Goal: Task Accomplishment & Management: Use online tool/utility

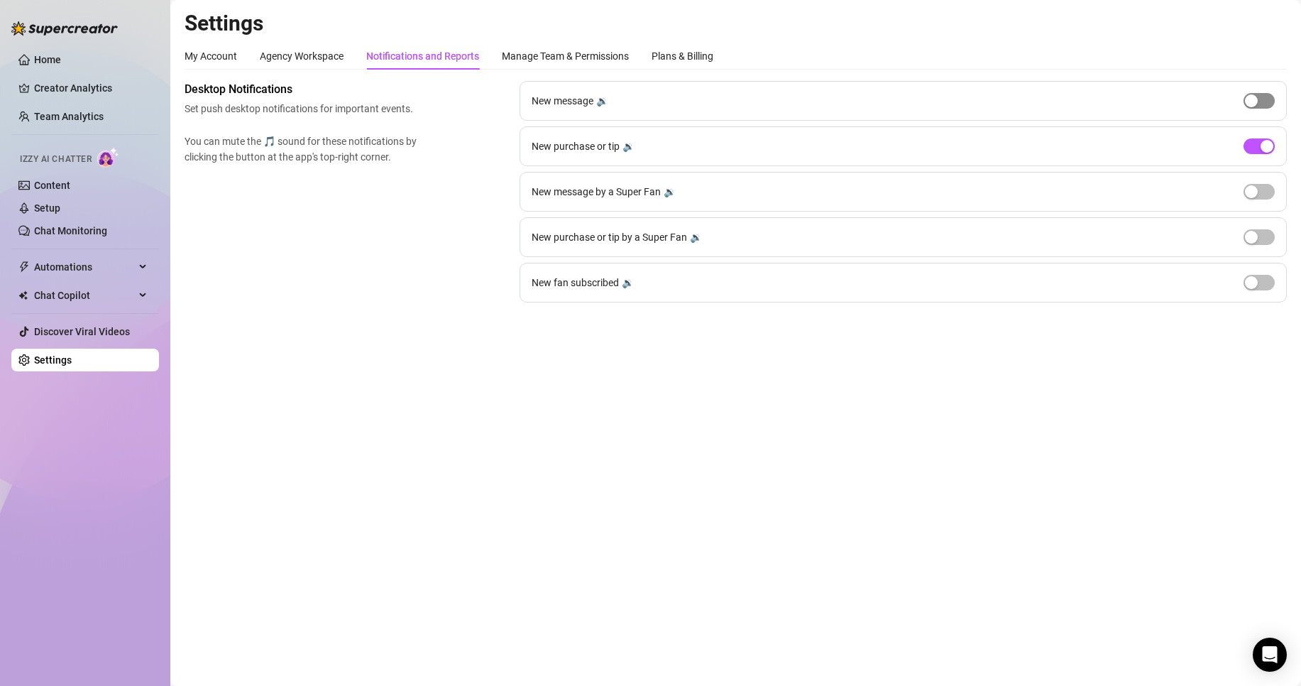
click at [1265, 101] on span "button" at bounding box center [1258, 101] width 31 height 16
click at [1265, 101] on div "button" at bounding box center [1266, 100] width 13 height 13
click at [1263, 136] on div "New purchase or tip 🔉" at bounding box center [902, 146] width 767 height 40
click at [1259, 150] on span "button" at bounding box center [1258, 146] width 31 height 16
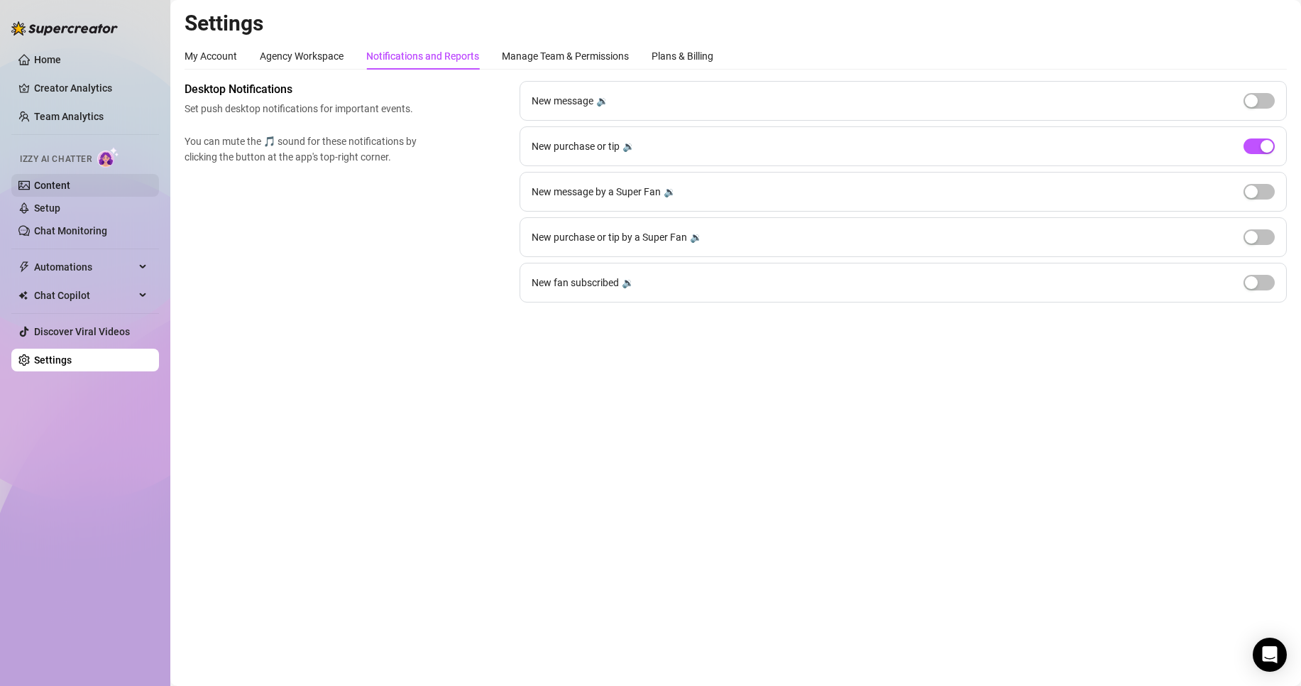
click at [70, 189] on link "Content" at bounding box center [52, 185] width 36 height 11
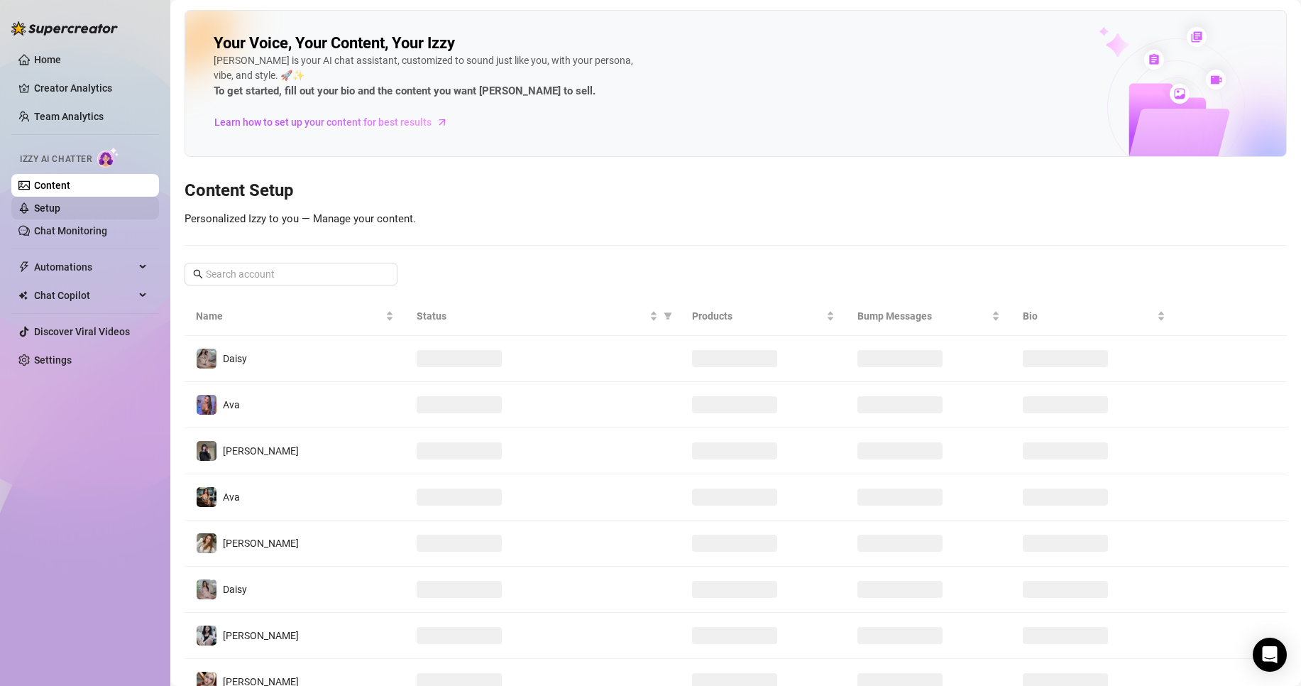
click at [60, 207] on link "Setup" at bounding box center [47, 207] width 26 height 11
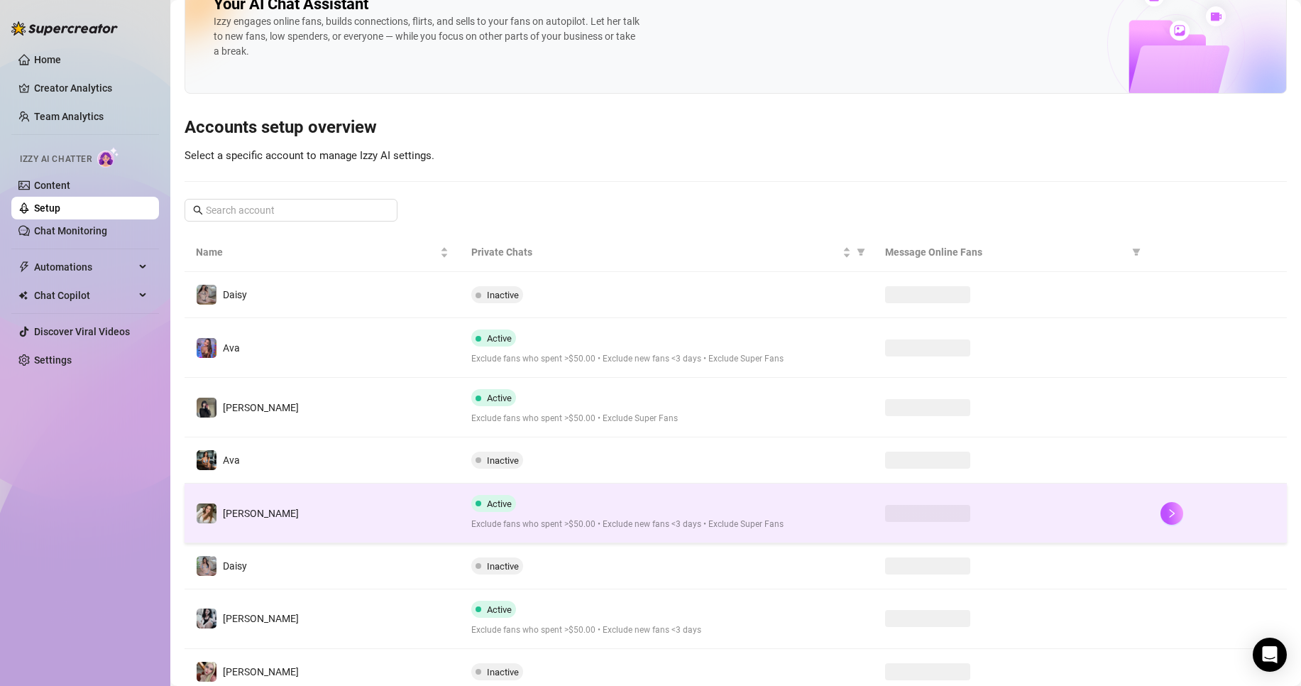
scroll to position [91, 0]
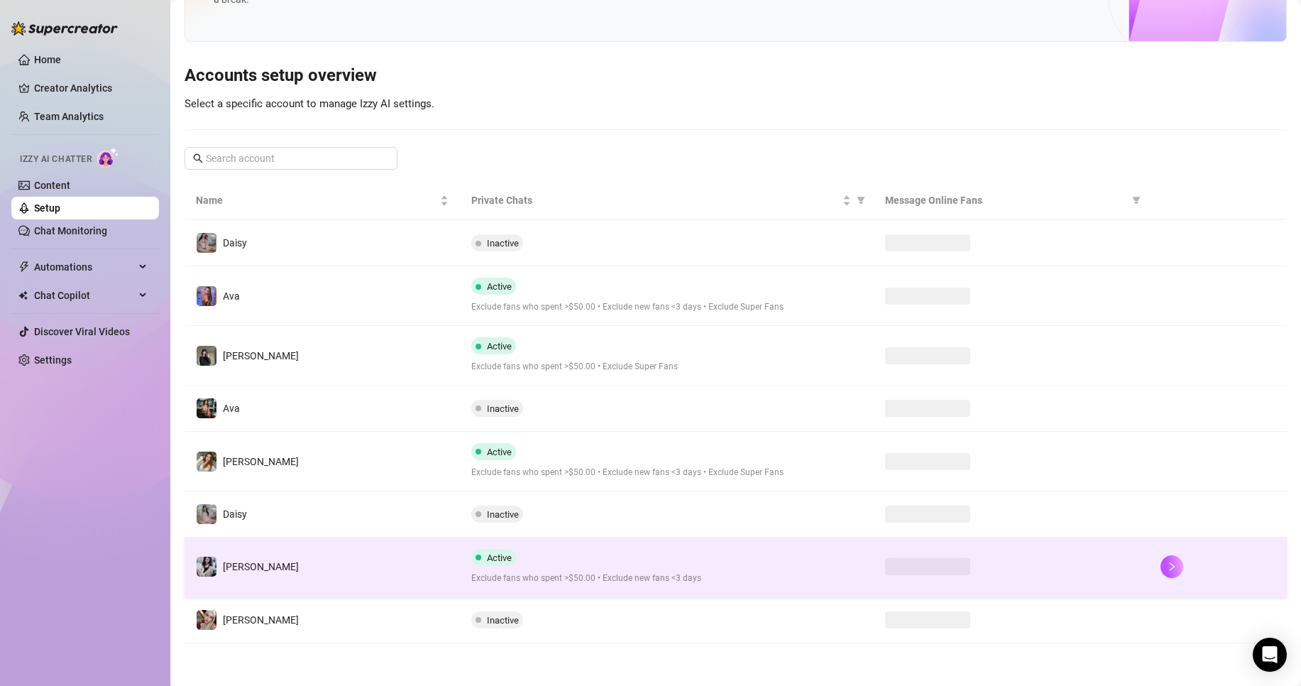
click at [581, 551] on div "Active Exclude fans who spent >$50.00 • Exclude new fans <3 days" at bounding box center [666, 567] width 390 height 36
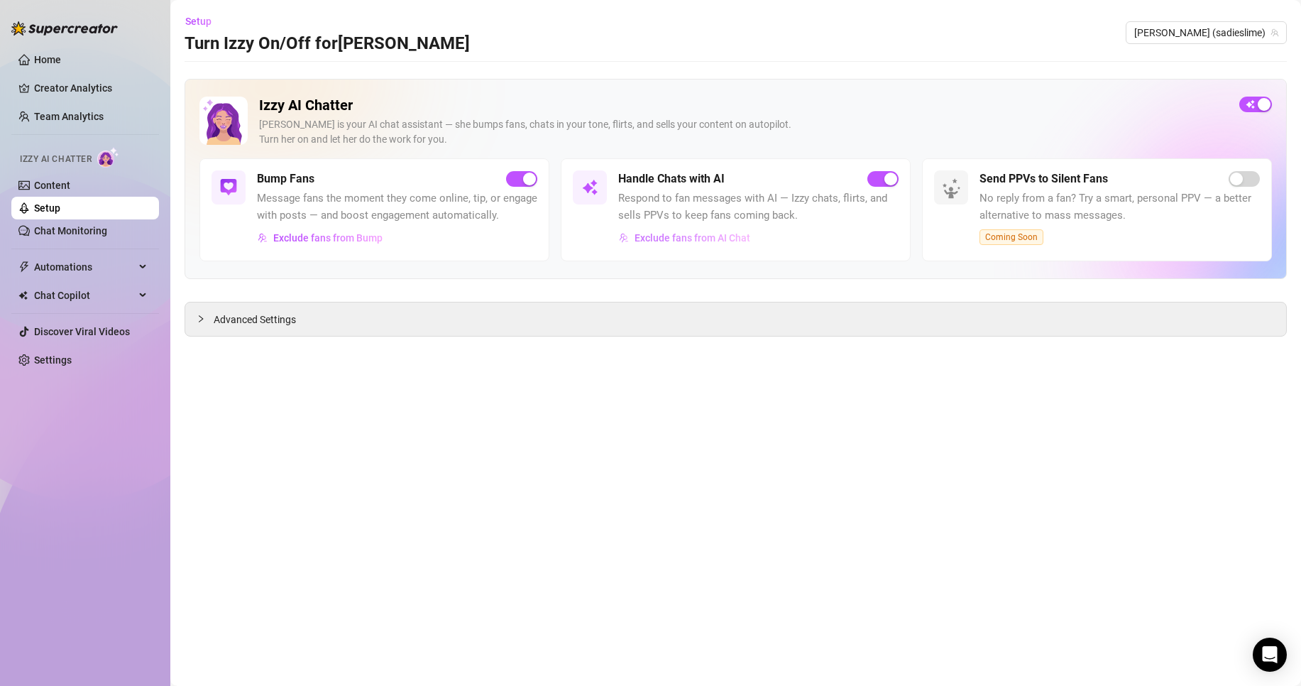
click at [686, 236] on span "Exclude fans from AI Chat" at bounding box center [692, 237] width 116 height 11
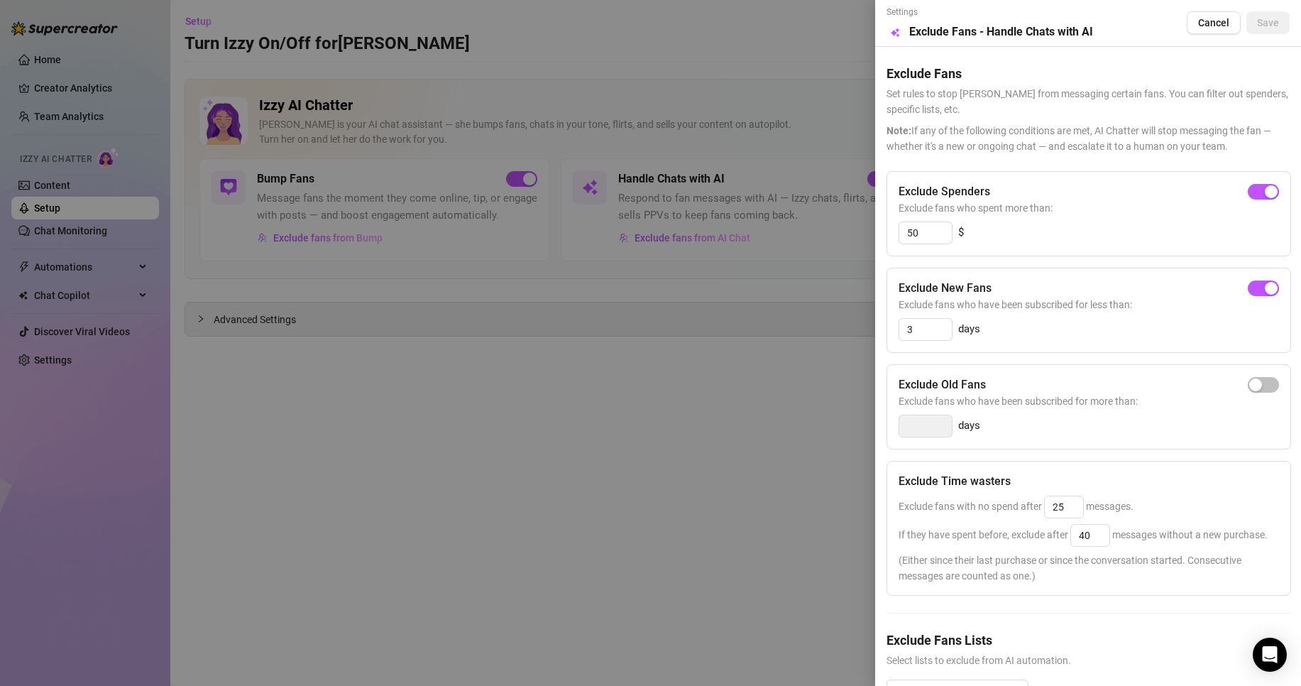
click at [571, 474] on div at bounding box center [650, 343] width 1301 height 686
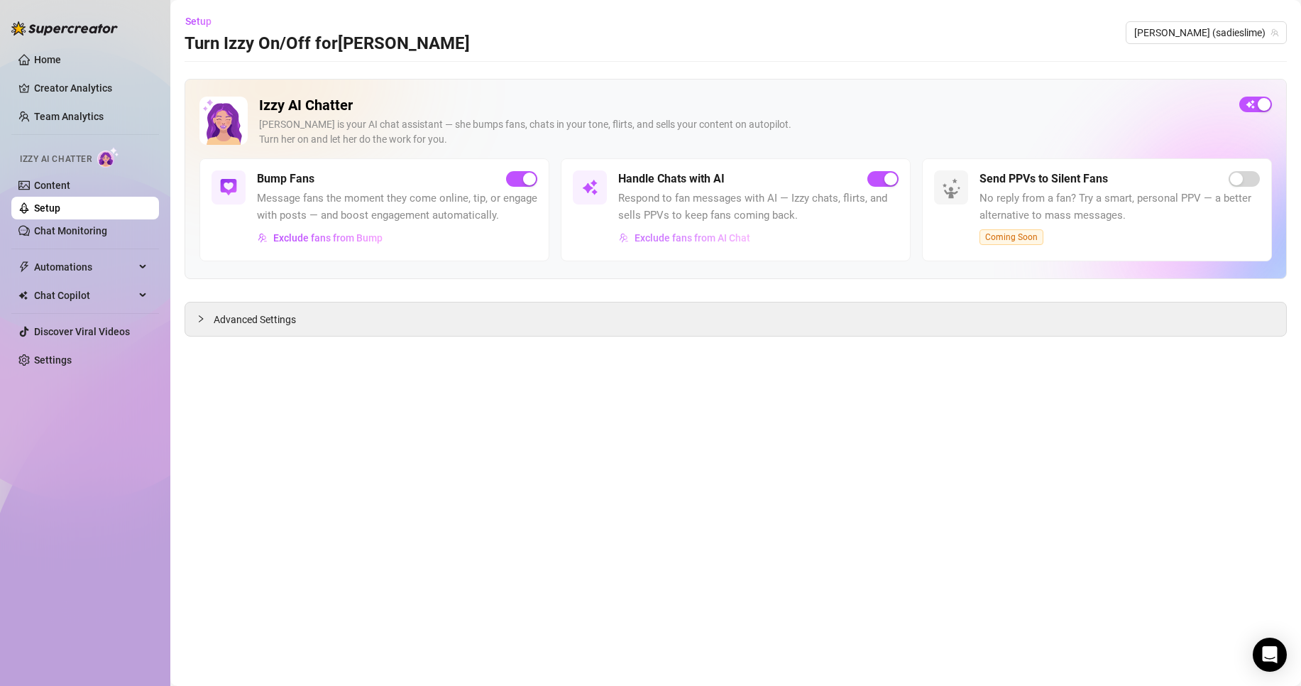
click at [707, 241] on span "Exclude fans from AI Chat" at bounding box center [692, 237] width 116 height 11
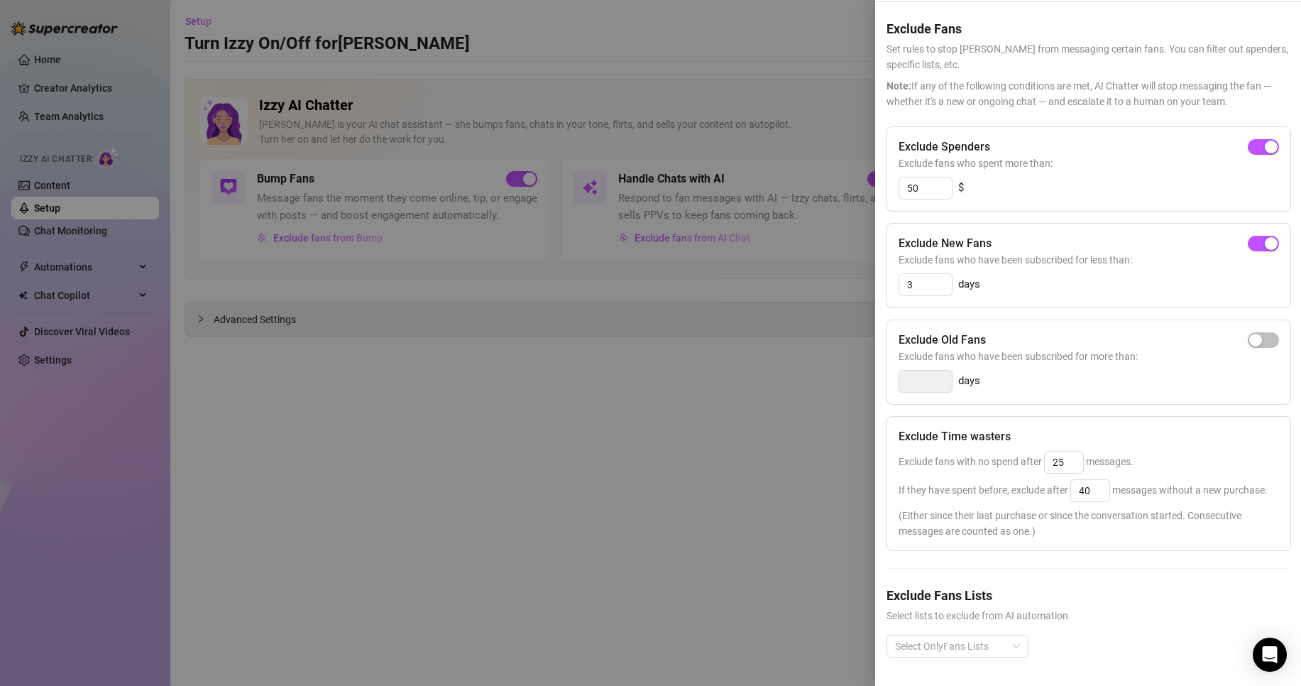
scroll to position [72, 0]
click at [695, 488] on div at bounding box center [650, 343] width 1301 height 686
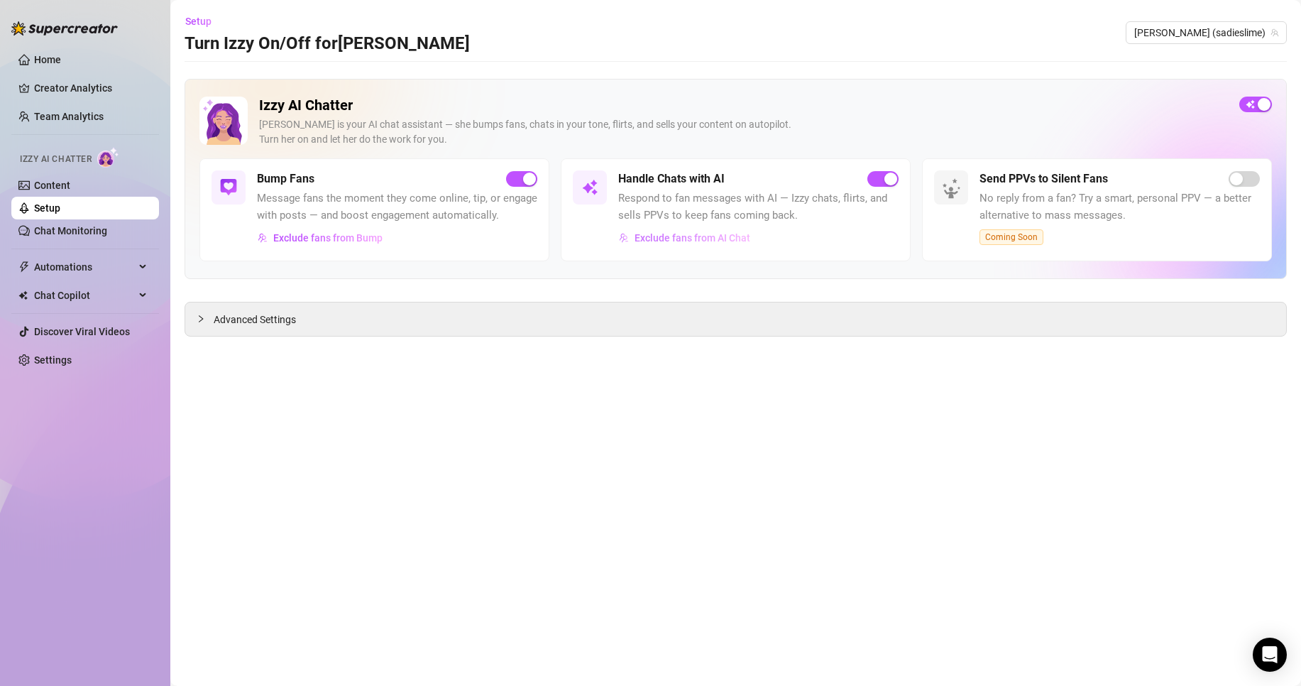
click at [648, 243] on span "Exclude fans from AI Chat" at bounding box center [692, 237] width 116 height 11
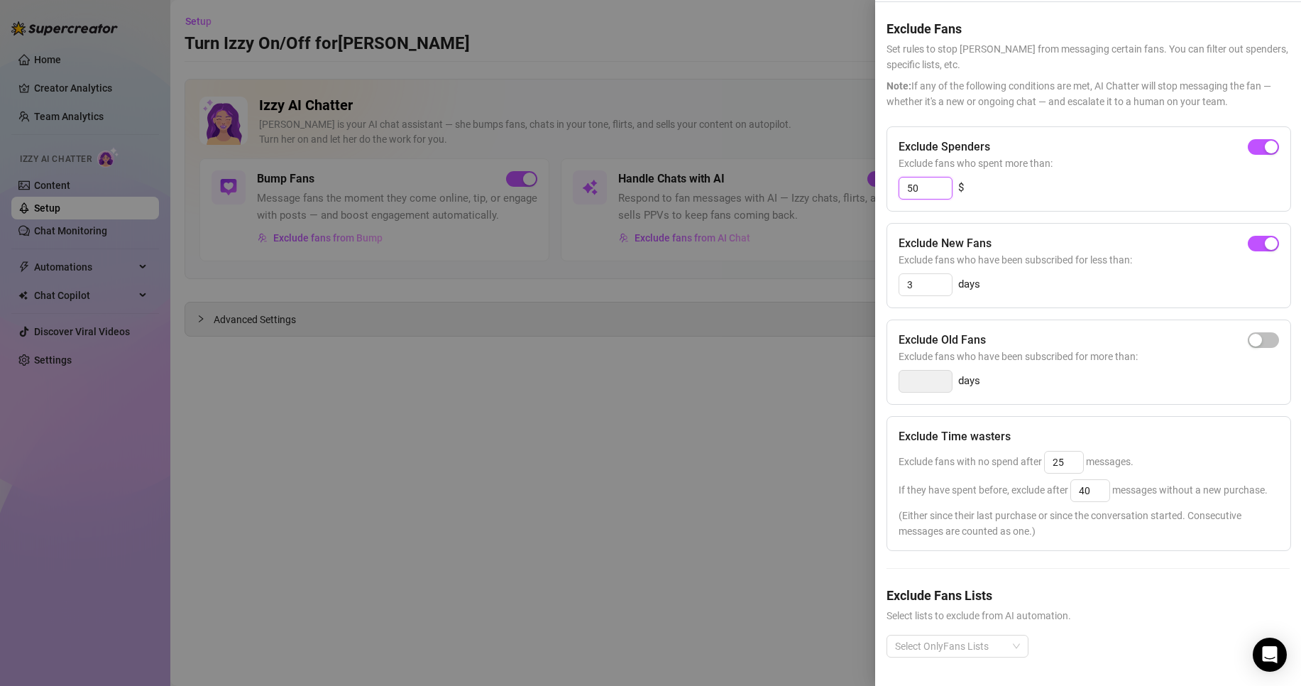
click at [944, 177] on input "50" at bounding box center [925, 187] width 53 height 21
click at [1121, 177] on div "25 $" at bounding box center [1088, 188] width 380 height 23
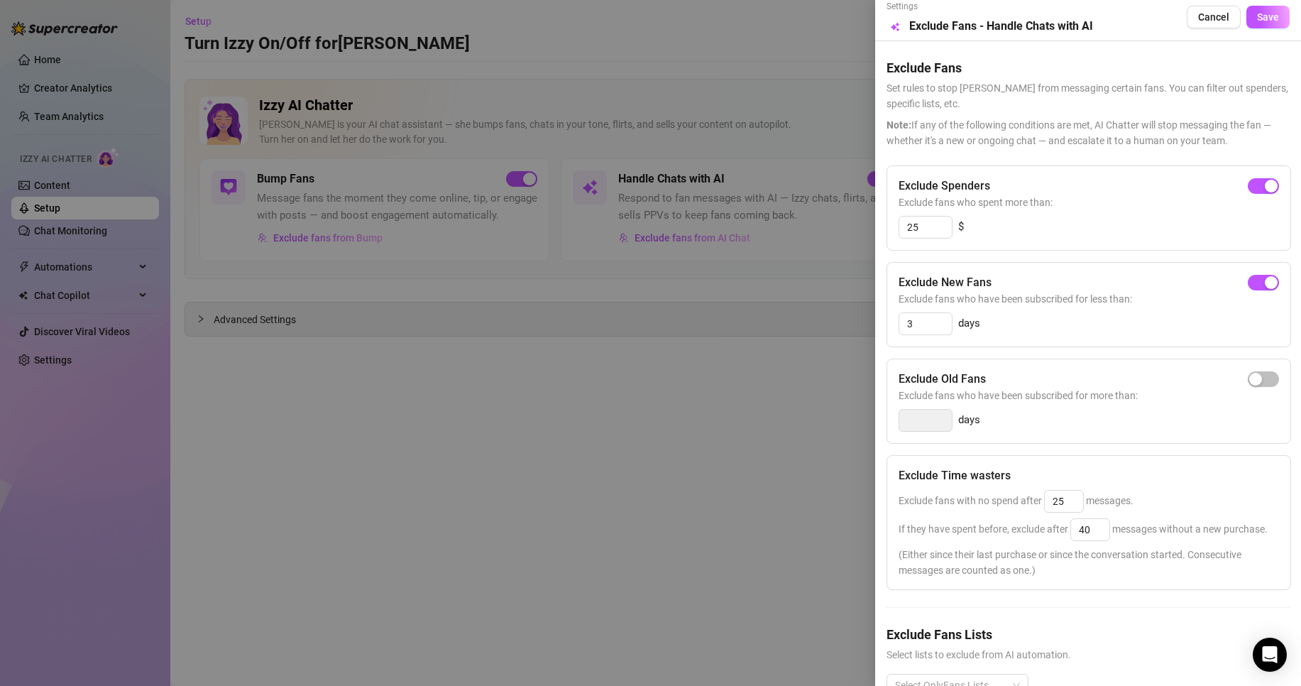
scroll to position [0, 0]
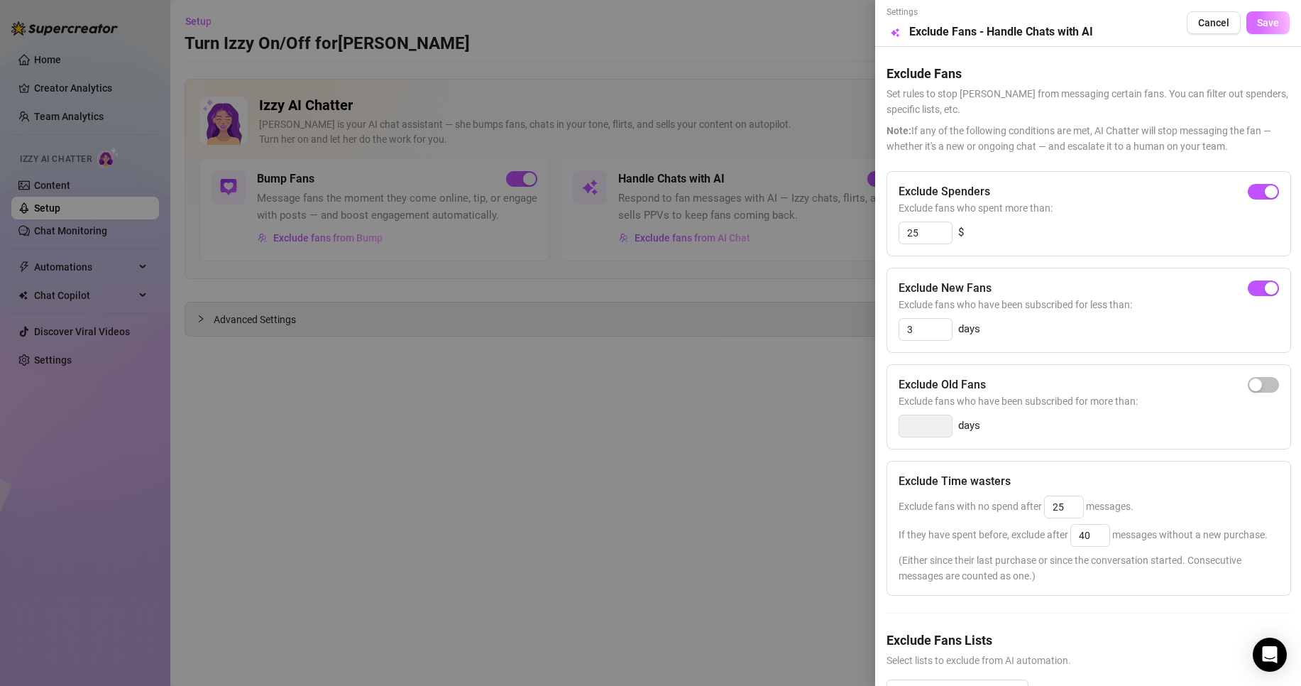
click at [1246, 25] on button "Save" at bounding box center [1267, 22] width 43 height 23
drag, startPoint x: 931, startPoint y: 227, endPoint x: 862, endPoint y: 226, distance: 69.6
click at [862, 226] on div "Settings Preview Exclude Fans - Handle Chats with AI Cancel Save Exclude Fans S…" at bounding box center [650, 343] width 1301 height 686
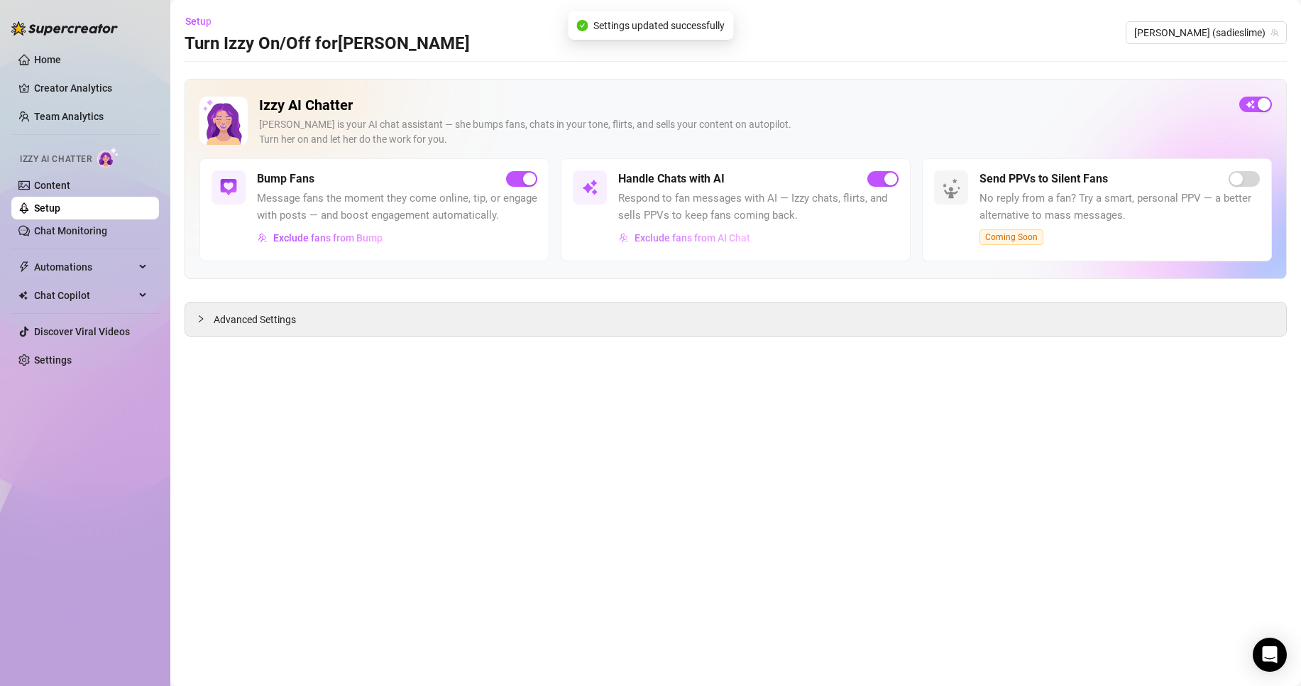
click at [734, 241] on span "Exclude fans from AI Chat" at bounding box center [692, 237] width 116 height 11
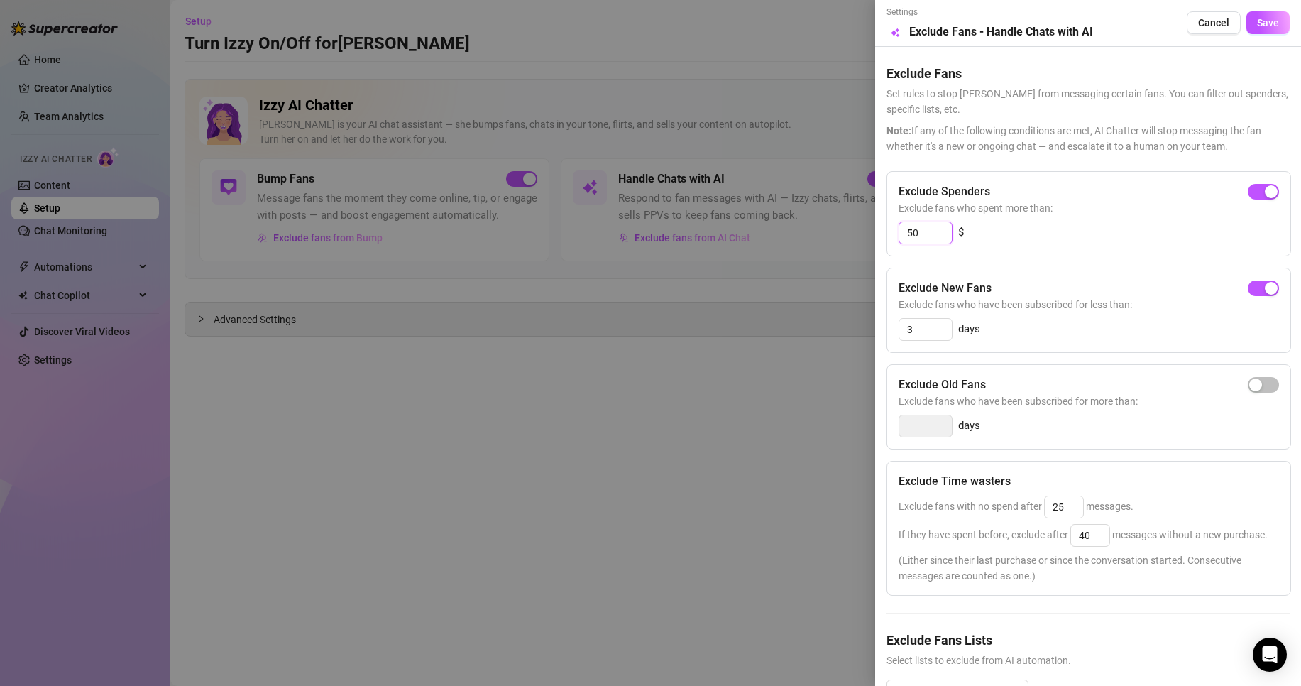
click at [931, 241] on input "50" at bounding box center [925, 232] width 53 height 21
type input "50"
click at [1267, 23] on button "Save" at bounding box center [1267, 22] width 43 height 23
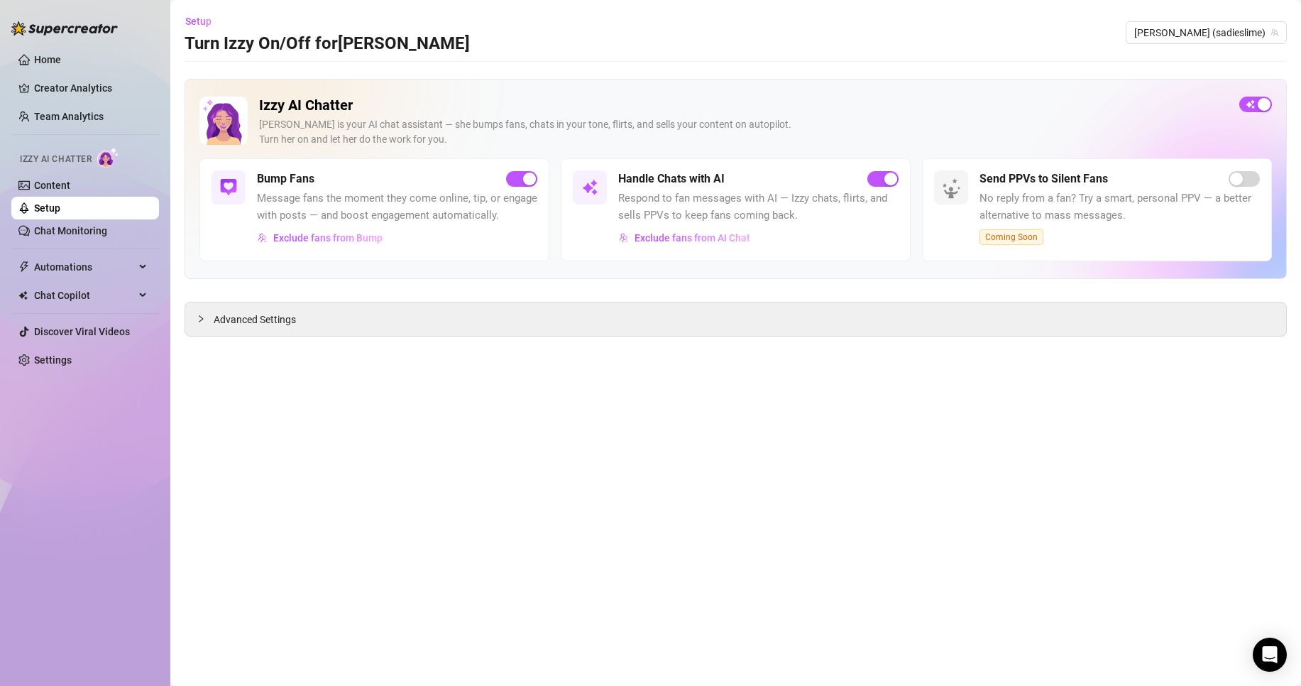
click at [80, 282] on ul "Home Creator Analytics Team Analytics Izzy AI Chatter Content Setup Chat Monito…" at bounding box center [85, 210] width 148 height 334
click at [82, 282] on ul "Home Creator Analytics Team Analytics Izzy AI Chatter Content Setup Chat Monito…" at bounding box center [85, 210] width 148 height 334
click at [84, 290] on span "Chat Copilot" at bounding box center [84, 295] width 101 height 23
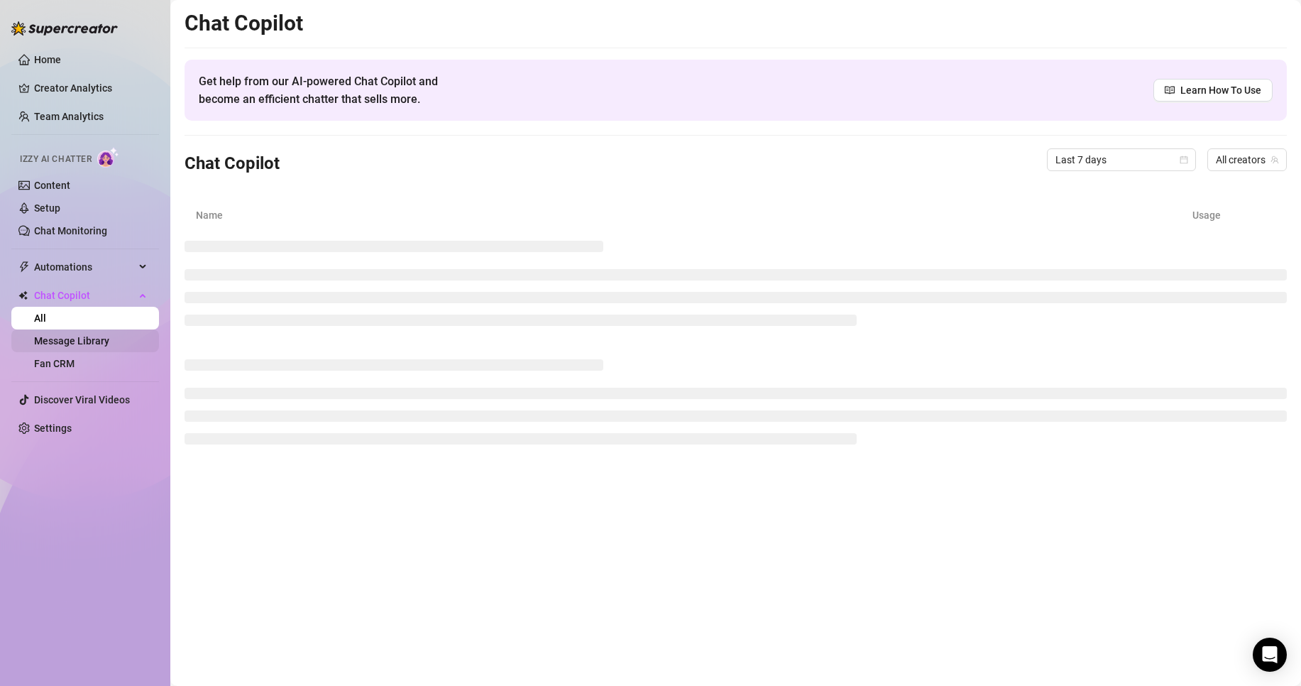
click at [100, 343] on link "Message Library" at bounding box center [71, 340] width 75 height 11
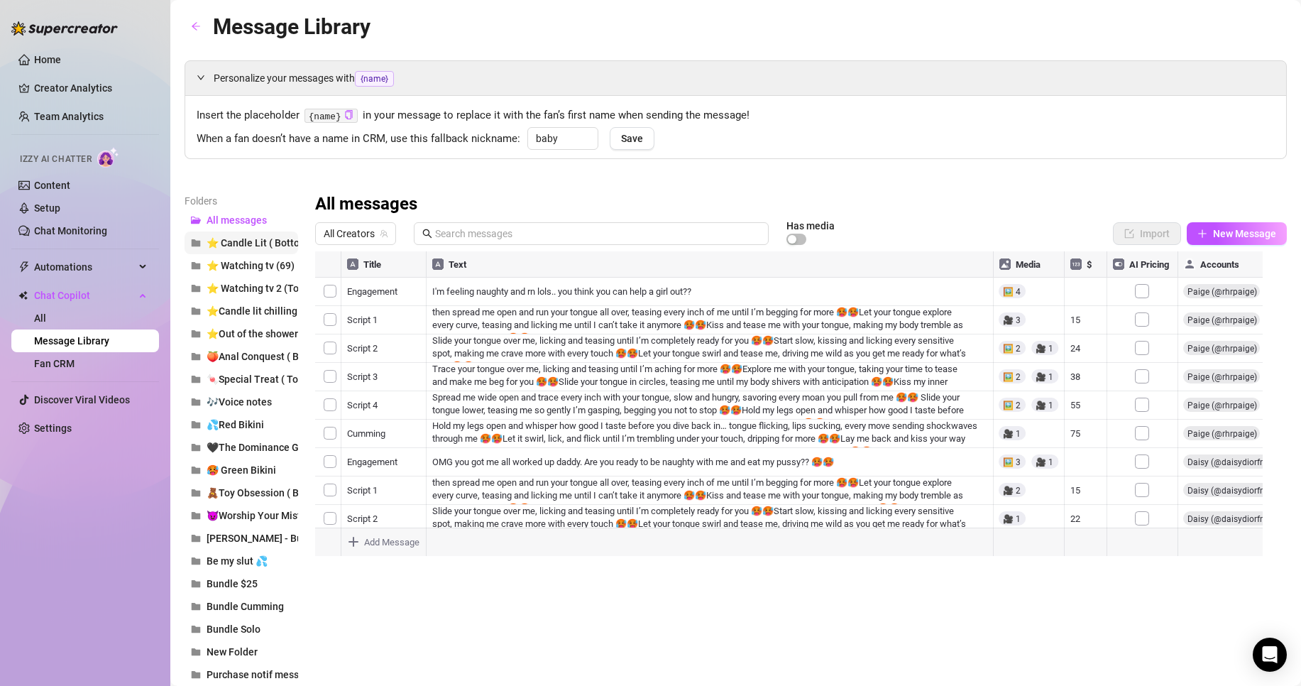
click at [243, 250] on button "⭐ Candle Lit ( Bottoming )" at bounding box center [242, 242] width 114 height 23
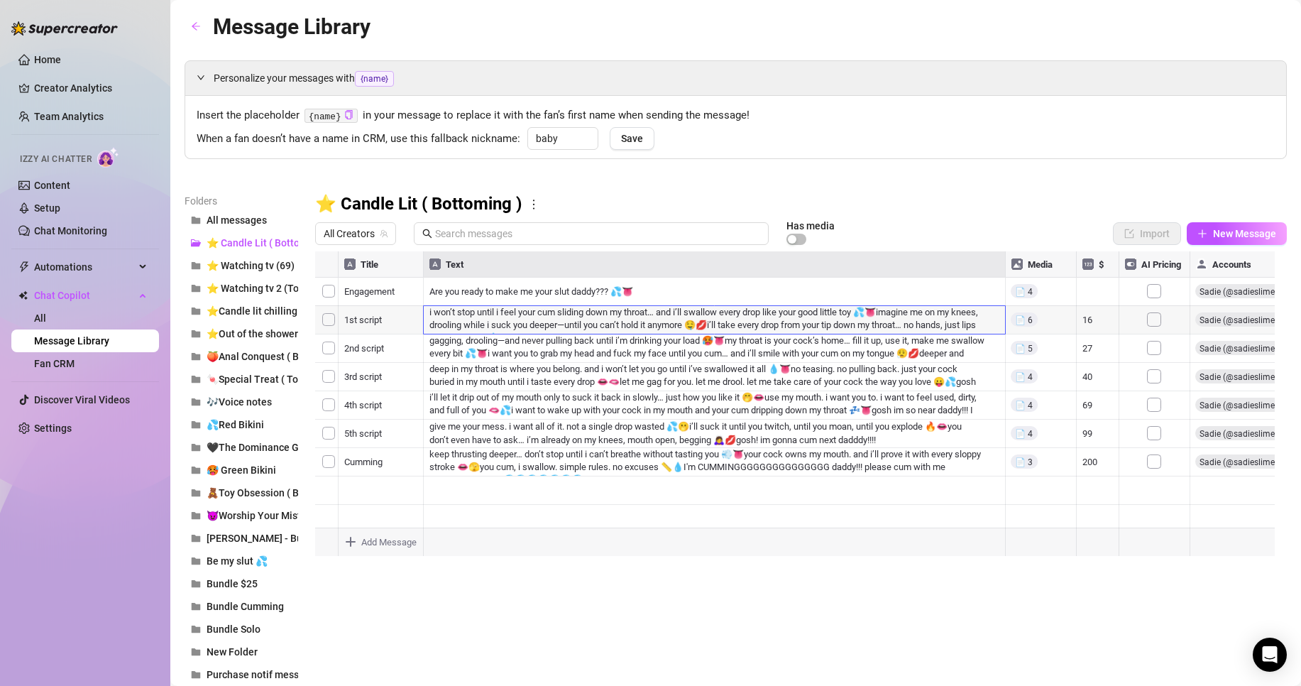
click at [462, 319] on div at bounding box center [794, 409] width 959 height 317
type textarea "Yes daddy!!I wanna feel your cock throbbing and getting hard inside my mouth da…"
click at [502, 367] on div at bounding box center [794, 409] width 959 height 317
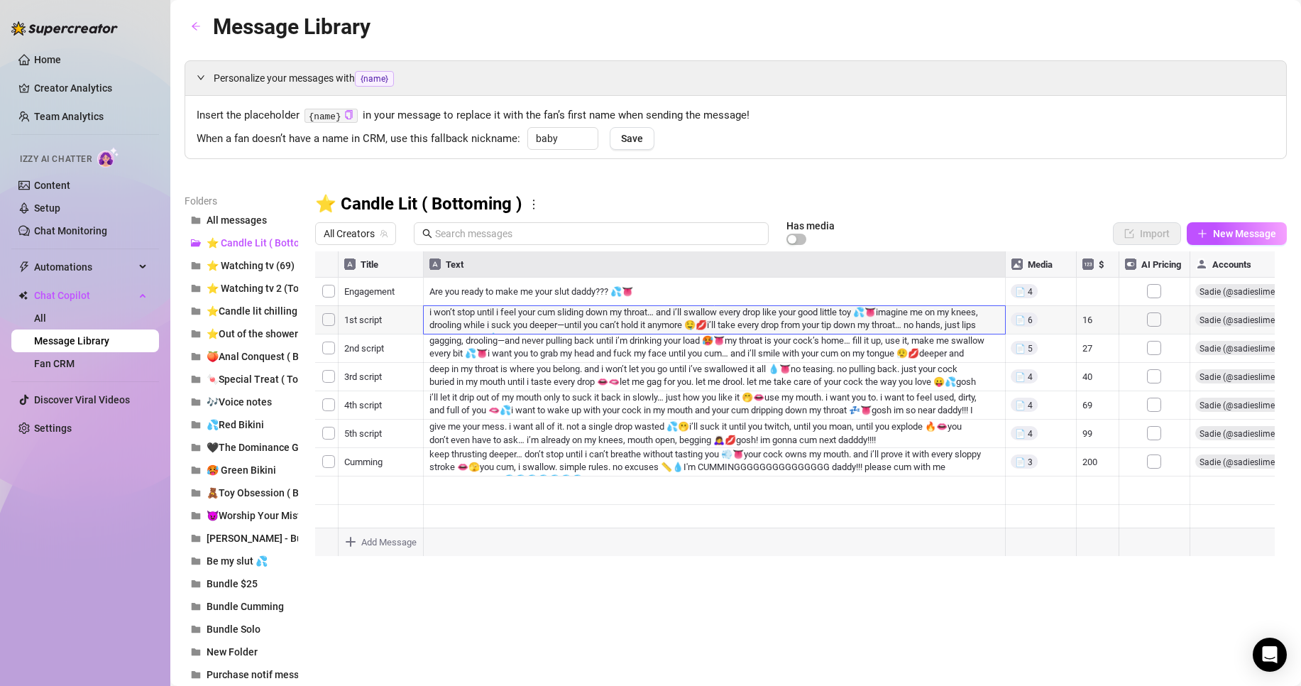
click at [490, 342] on div at bounding box center [794, 409] width 959 height 317
type textarea "Let me drop to my knees, pull your cock out slow, and wrap my lips around it wh…"
click at [485, 418] on div at bounding box center [794, 409] width 959 height 317
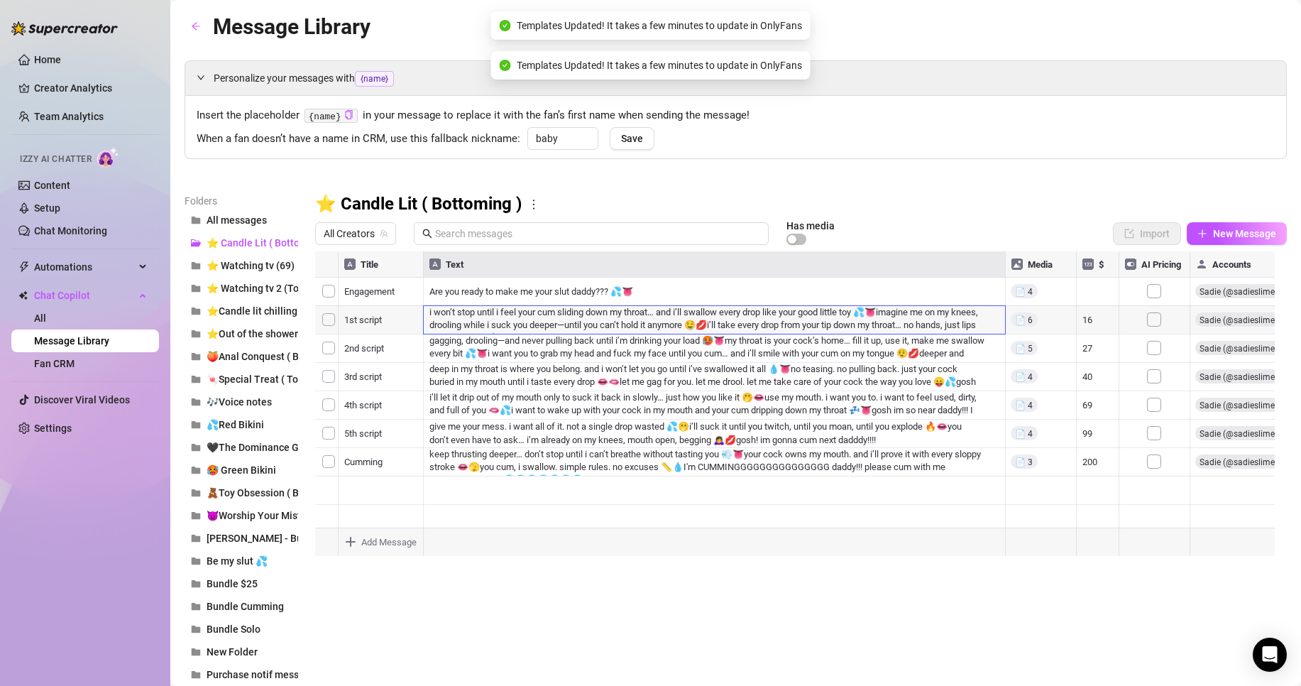
click at [466, 370] on div at bounding box center [794, 409] width 959 height 317
click at [548, 378] on div at bounding box center [794, 409] width 959 height 317
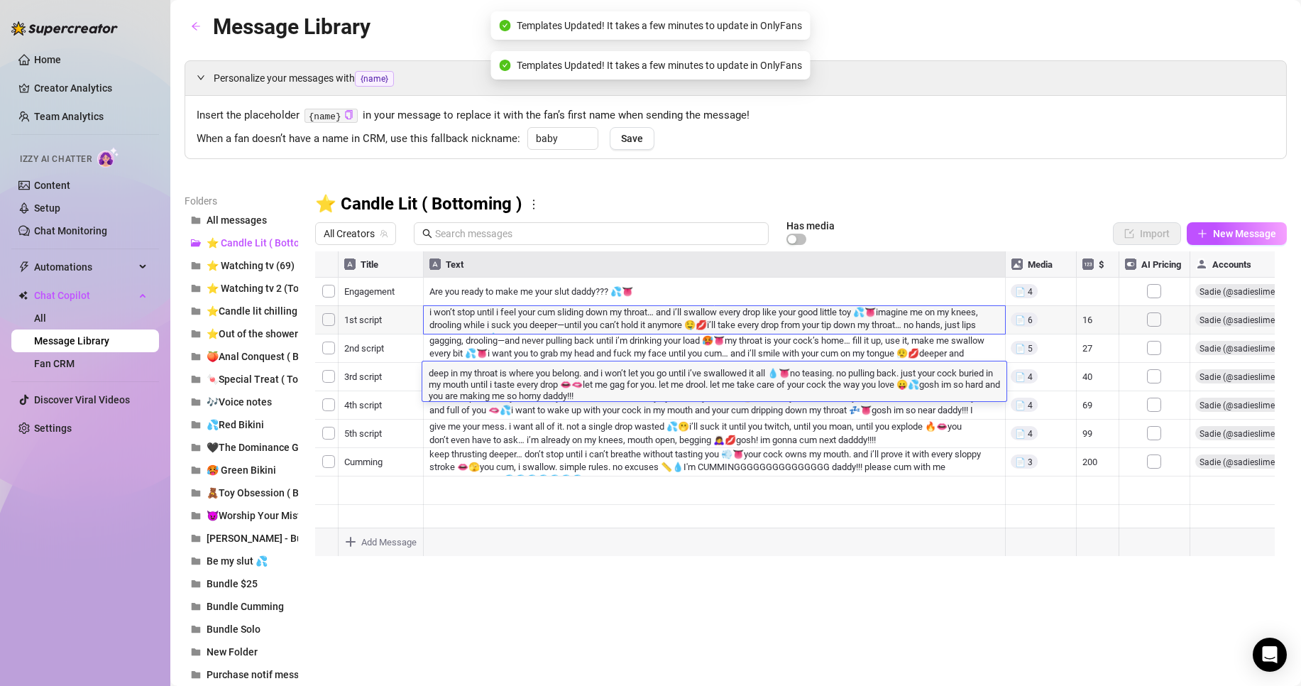
click at [548, 378] on textarea "deep in my throat is where you belong. and i won’t let you go until i’ve swallo…" at bounding box center [714, 382] width 584 height 35
type textarea "Gag me with your cock, daddy—I want you to use my throat like it’s yours, thrus…"
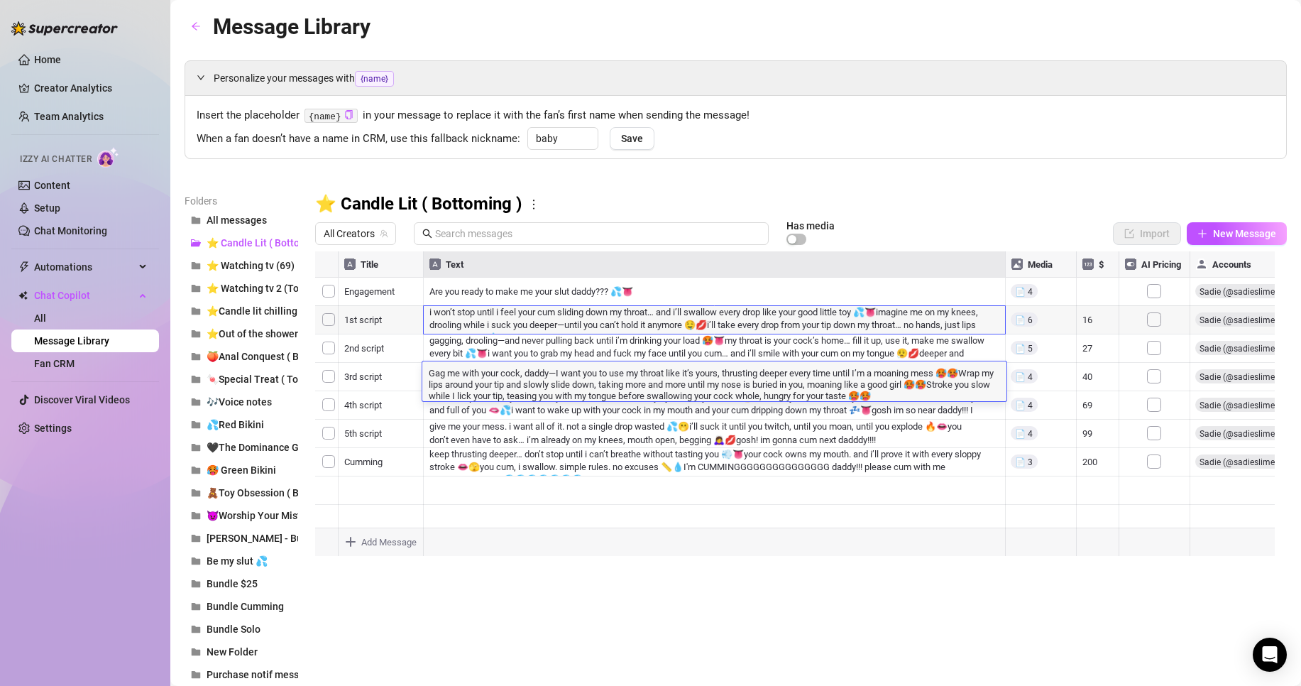
drag, startPoint x: 490, startPoint y: 505, endPoint x: 499, endPoint y: 444, distance: 62.4
click at [490, 505] on div at bounding box center [794, 409] width 959 height 317
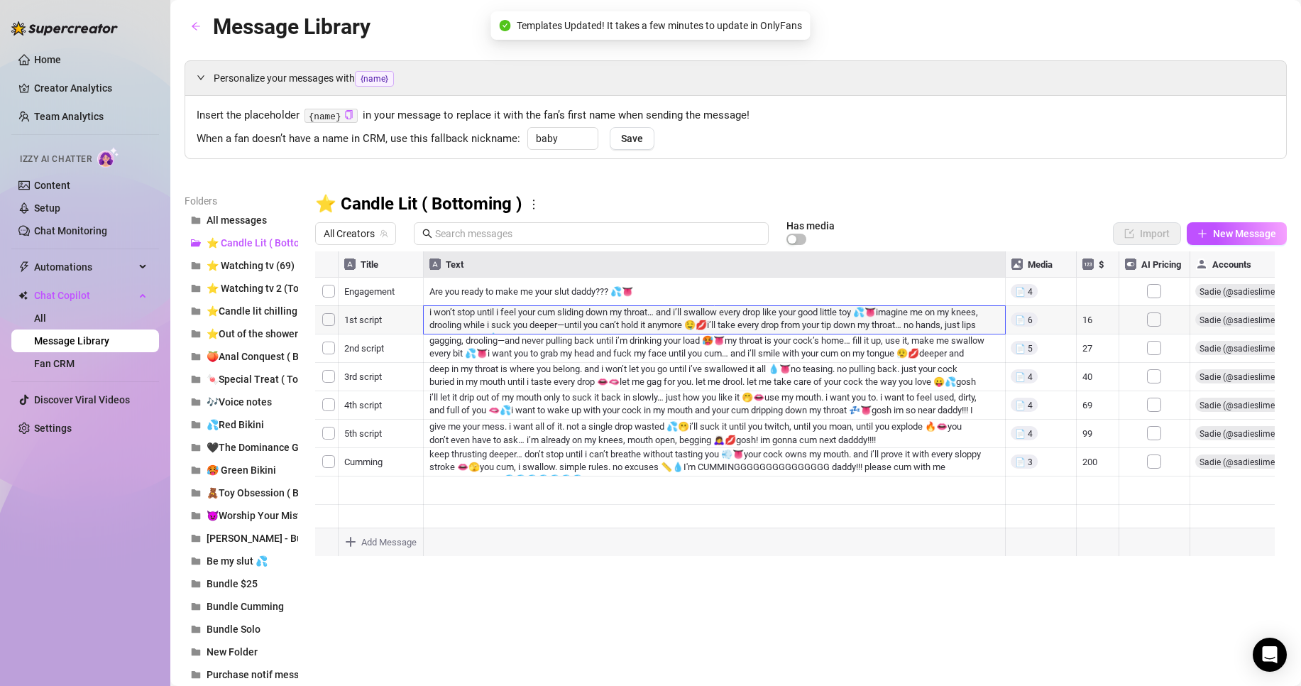
click at [509, 439] on div at bounding box center [794, 409] width 959 height 317
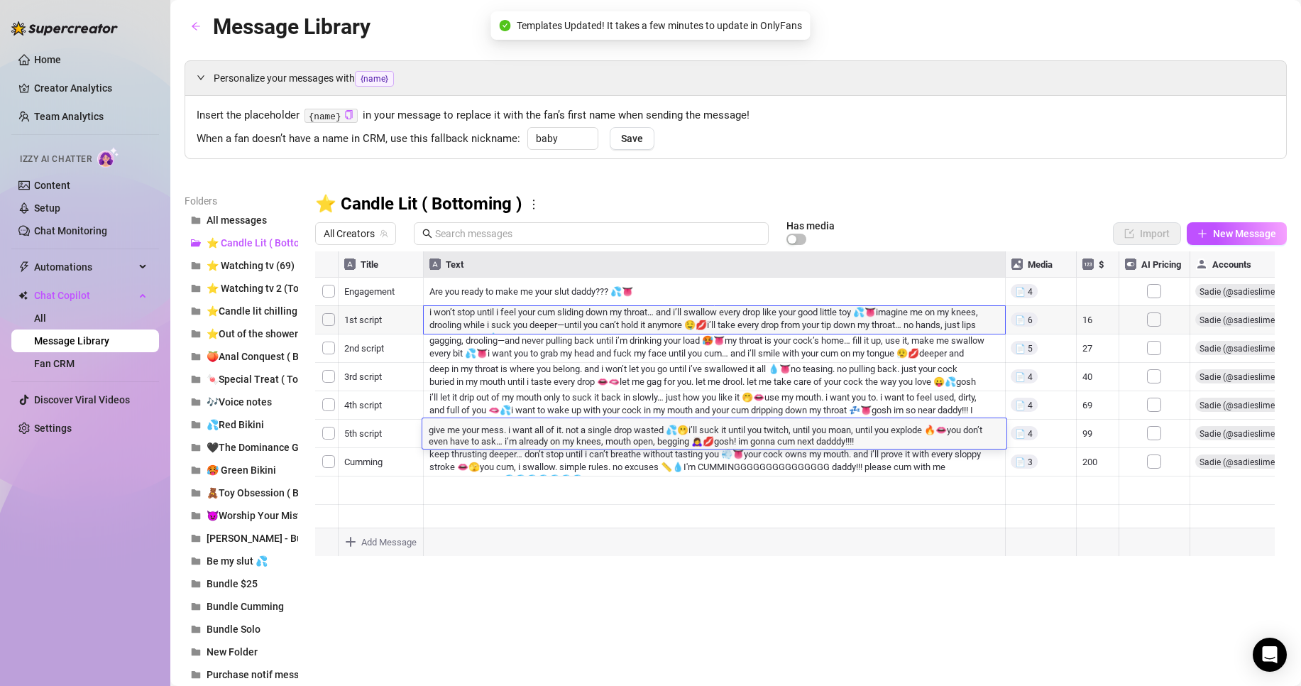
click at [509, 439] on textarea "give me your mess. i want all of it. not a single drop wasted 💦🫢i’ll suck it un…" at bounding box center [714, 434] width 584 height 24
click at [490, 407] on div at bounding box center [794, 409] width 959 height 317
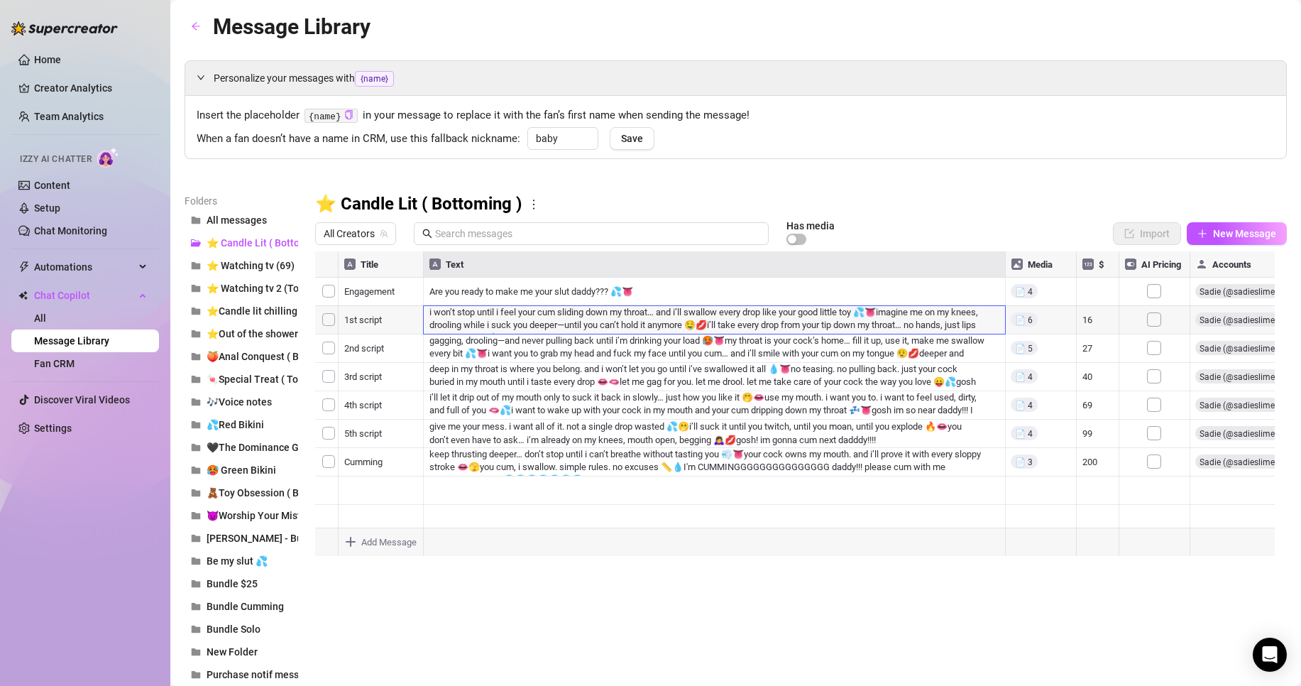
click at [490, 407] on div at bounding box center [794, 409] width 959 height 317
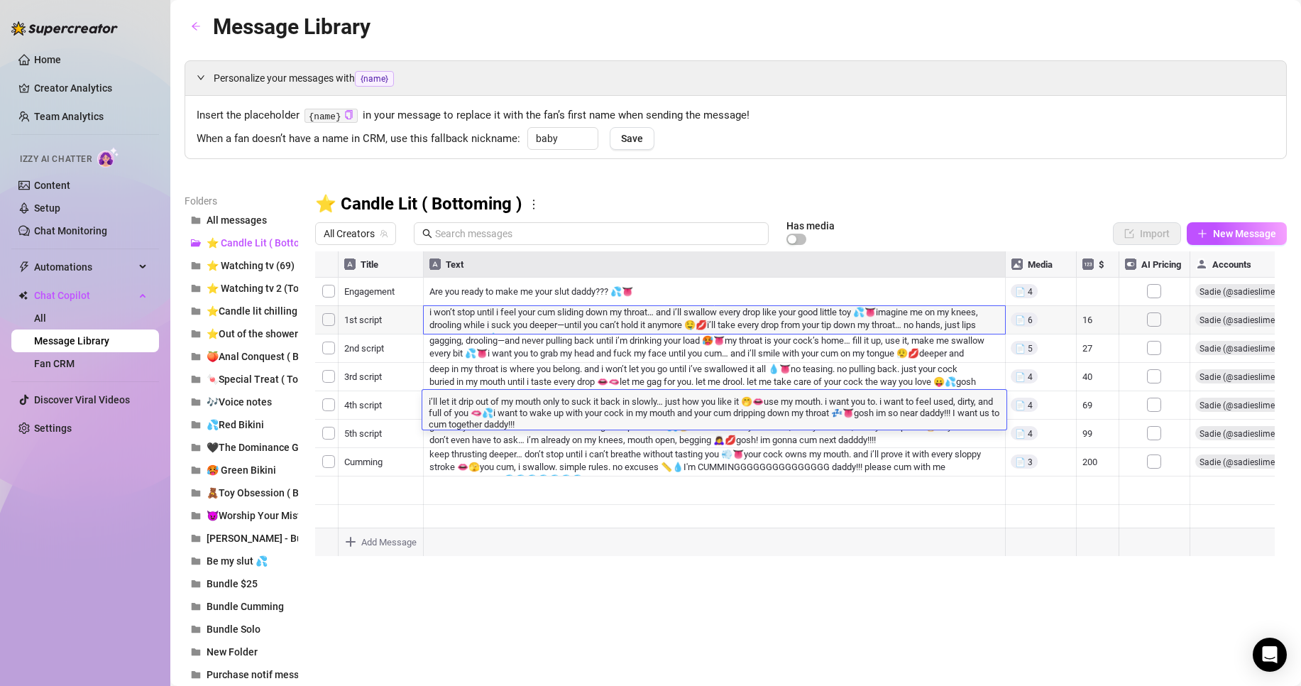
type textarea "Let me hold your hips while you fuck my mouth, deeper each time, until your coc…"
click at [495, 491] on div at bounding box center [794, 409] width 959 height 317
